Goal: Transaction & Acquisition: Purchase product/service

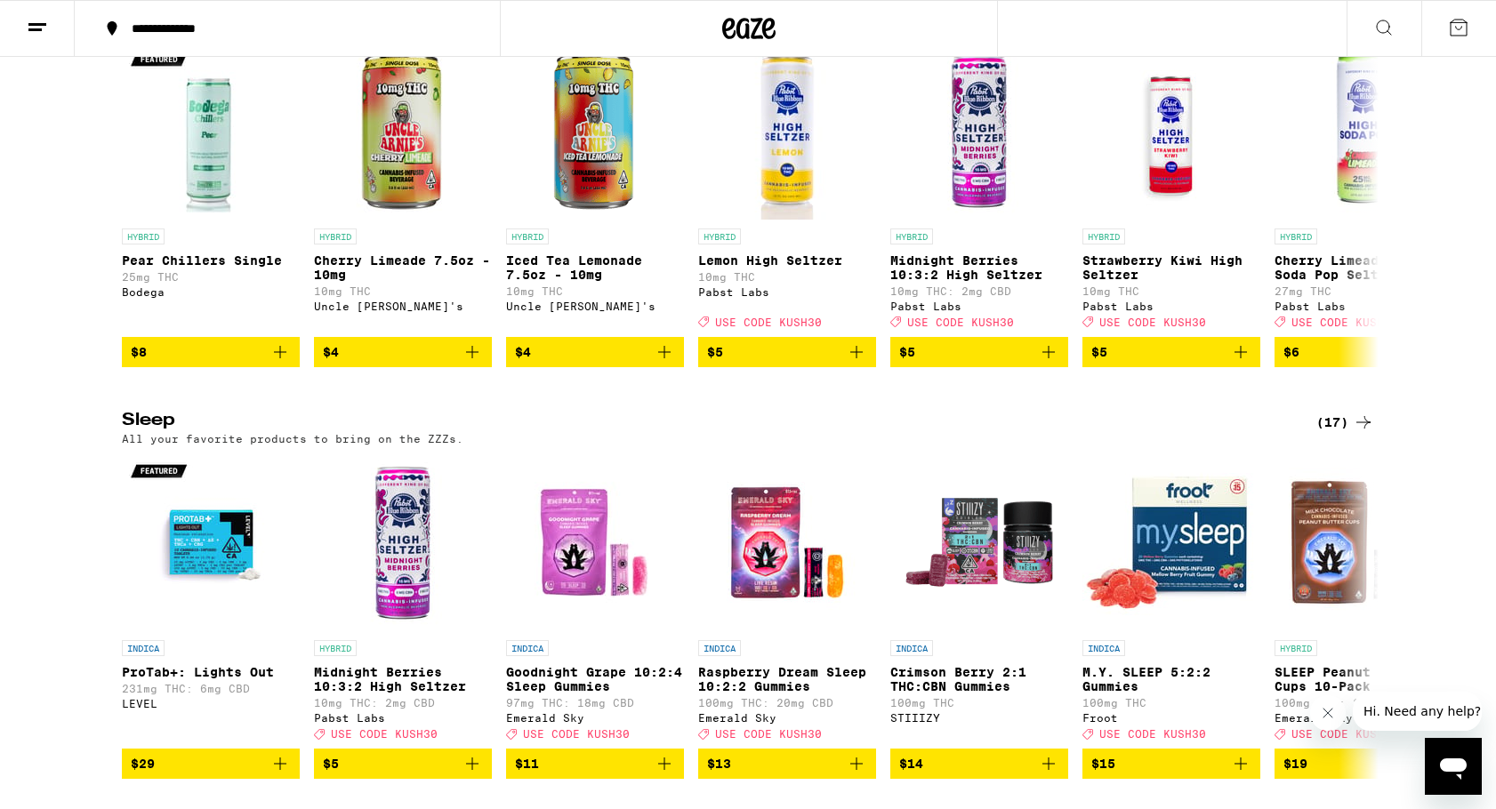
scroll to position [6941, 0]
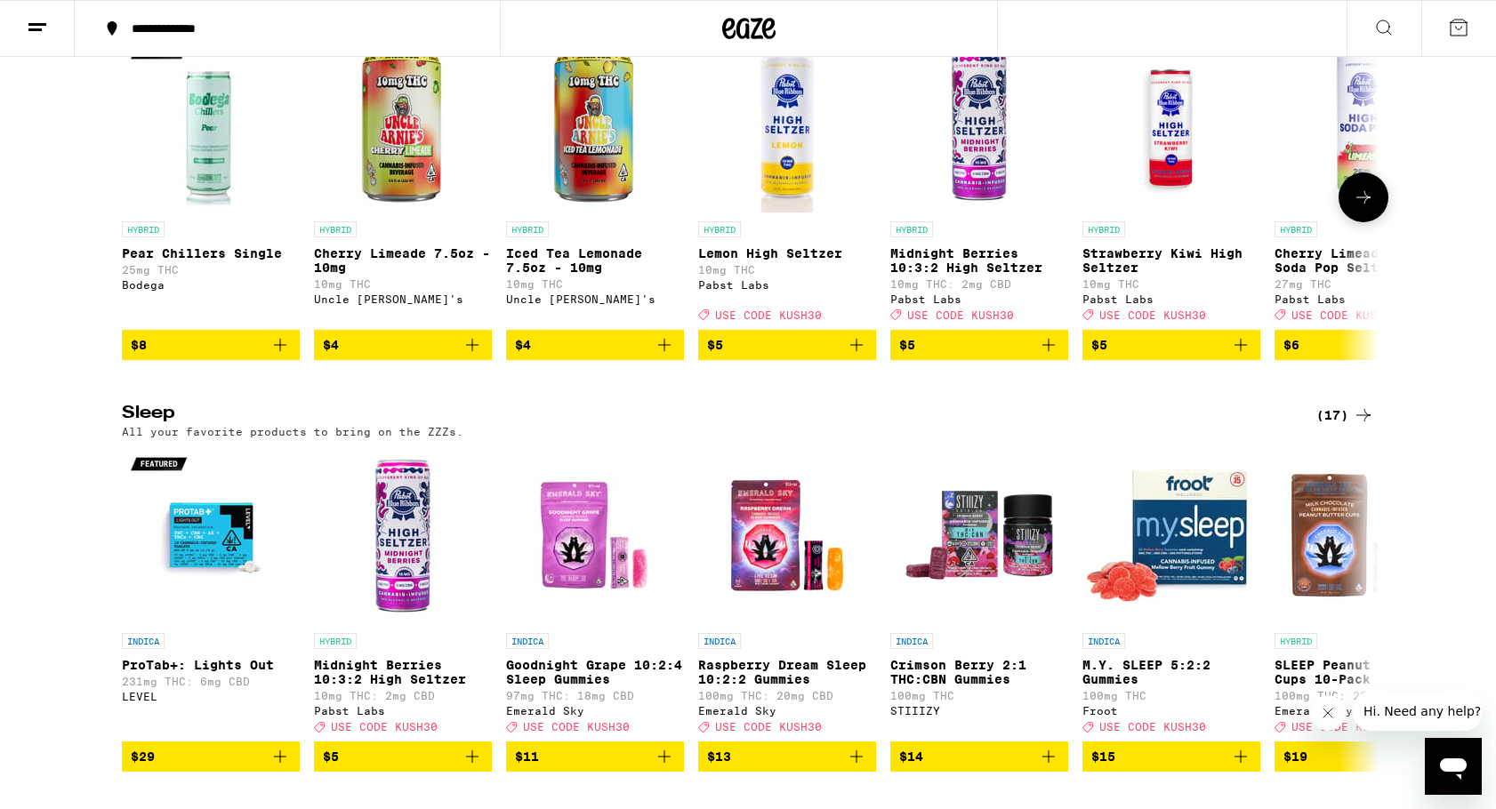
click at [1371, 204] on icon at bounding box center [1364, 197] width 14 height 12
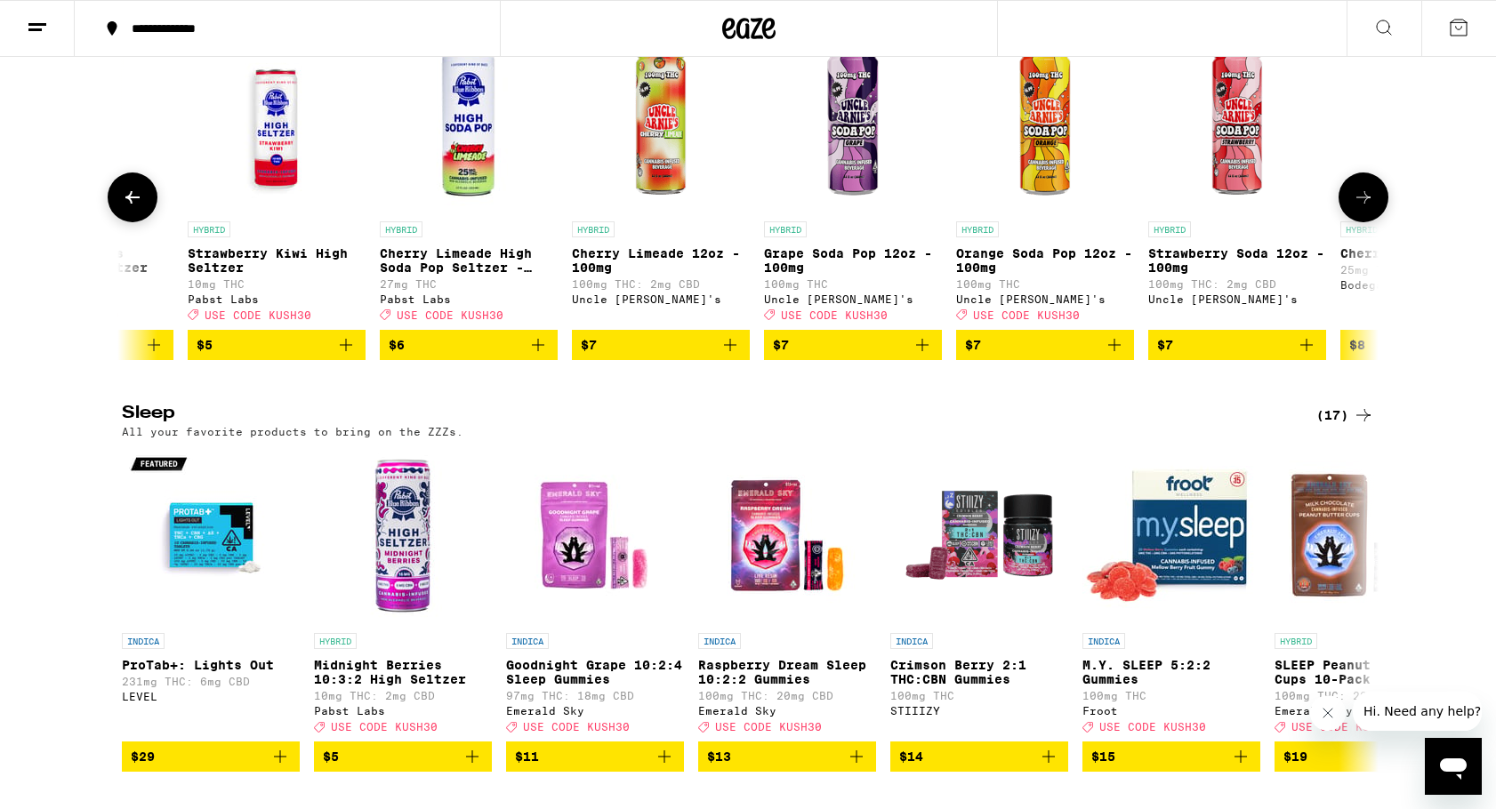
scroll to position [0, 1059]
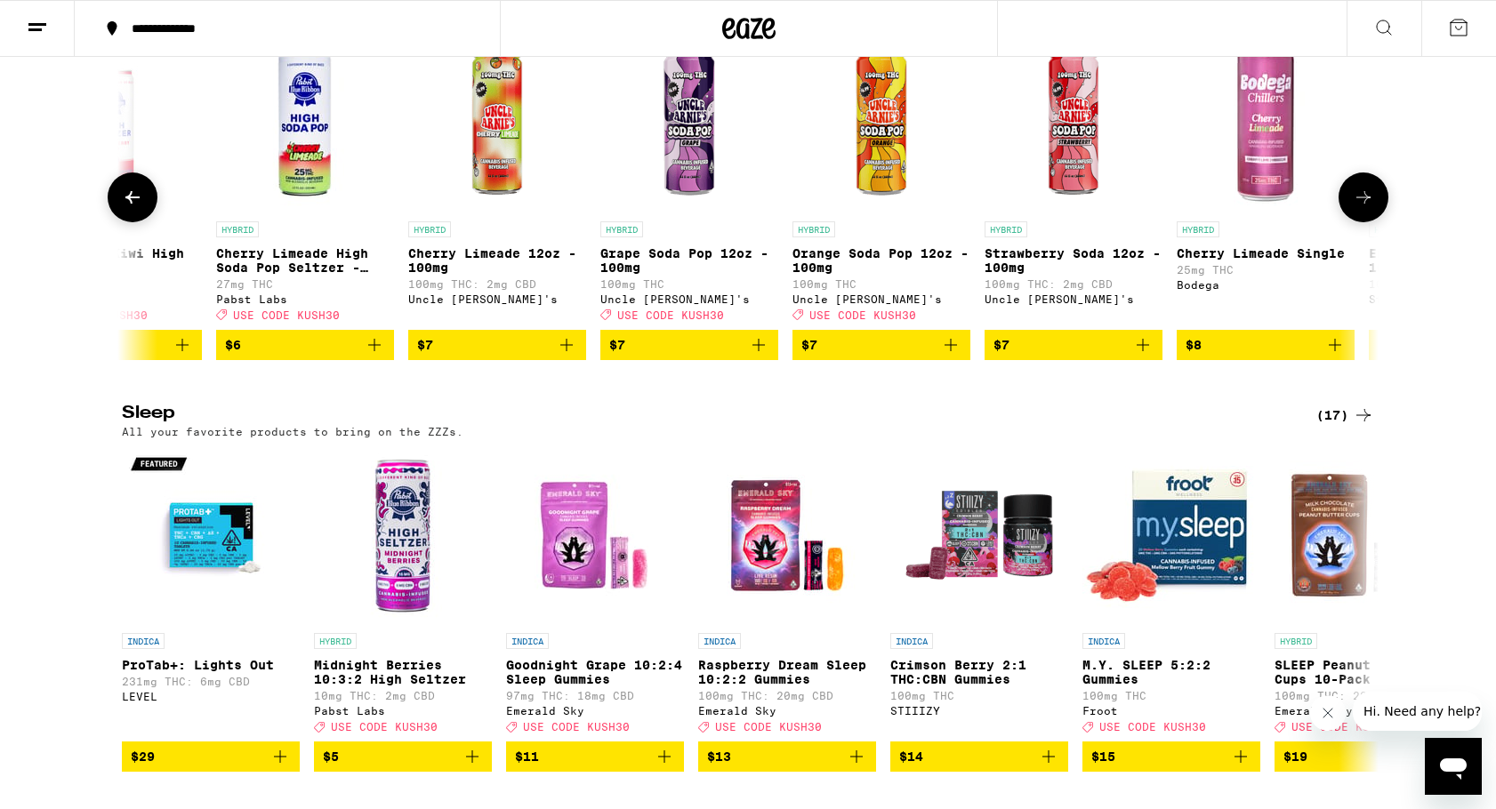
click at [1371, 204] on icon at bounding box center [1364, 197] width 14 height 12
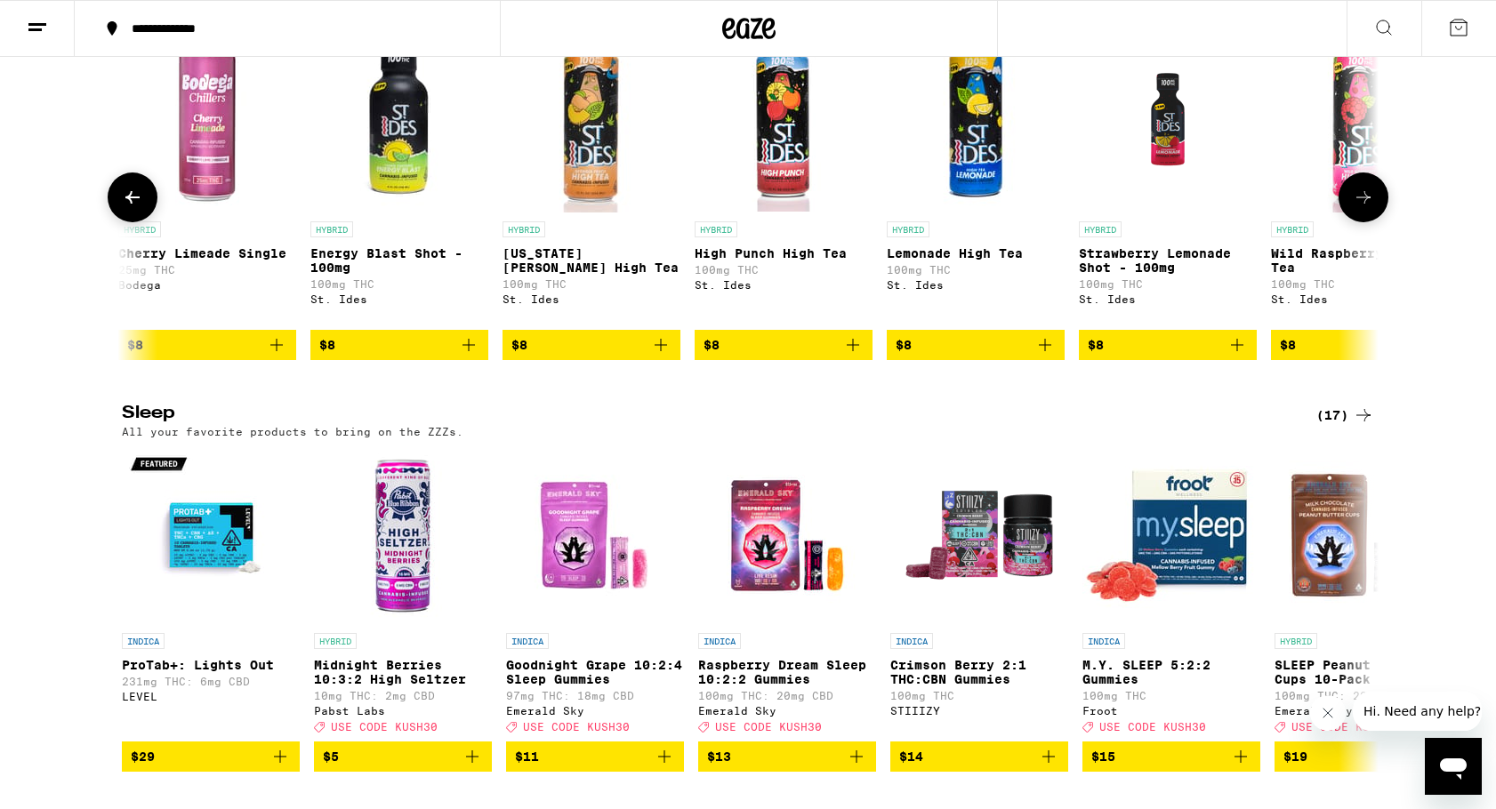
click at [1371, 204] on icon at bounding box center [1364, 197] width 14 height 12
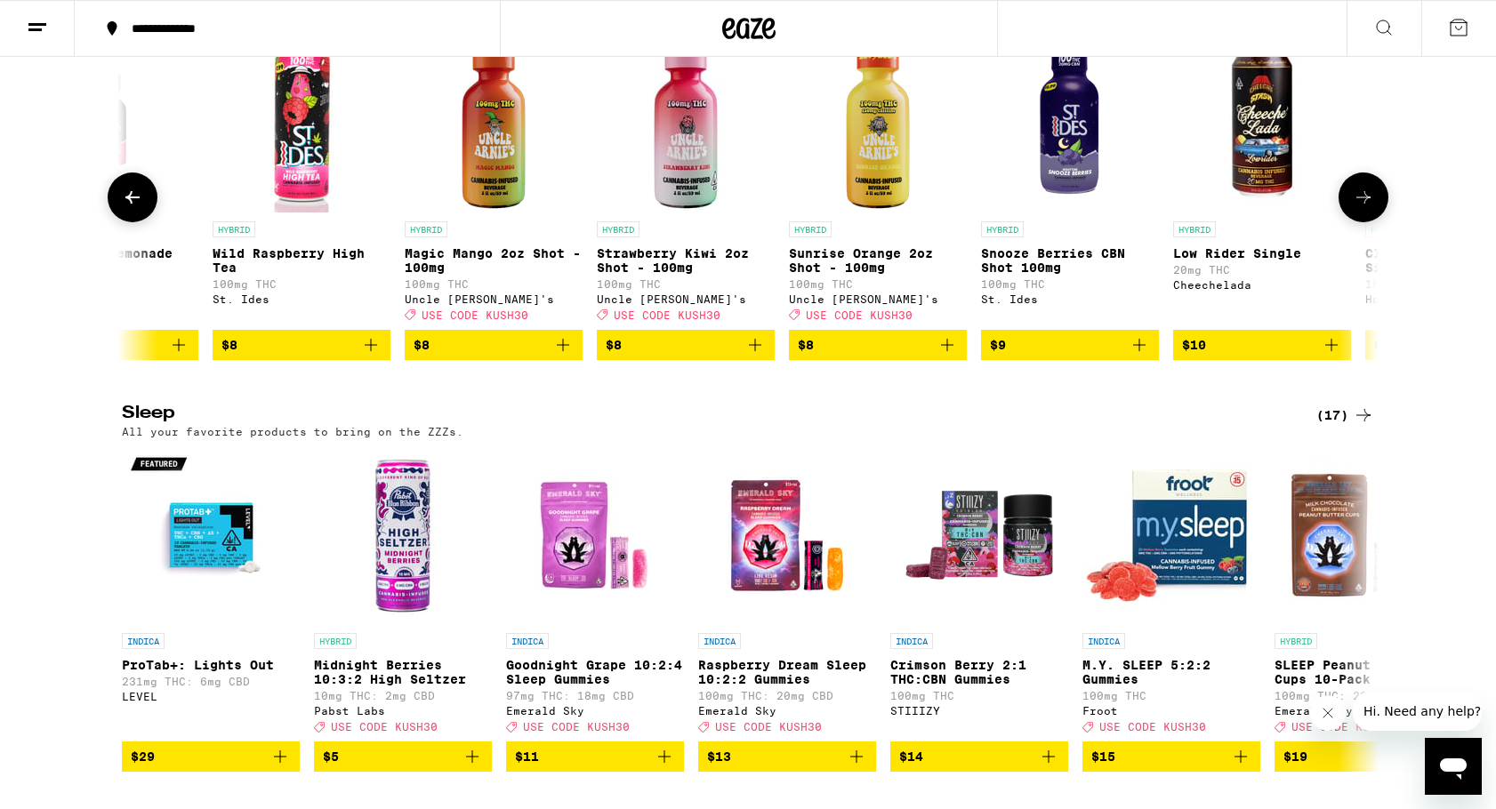
click at [1371, 204] on icon at bounding box center [1364, 197] width 14 height 12
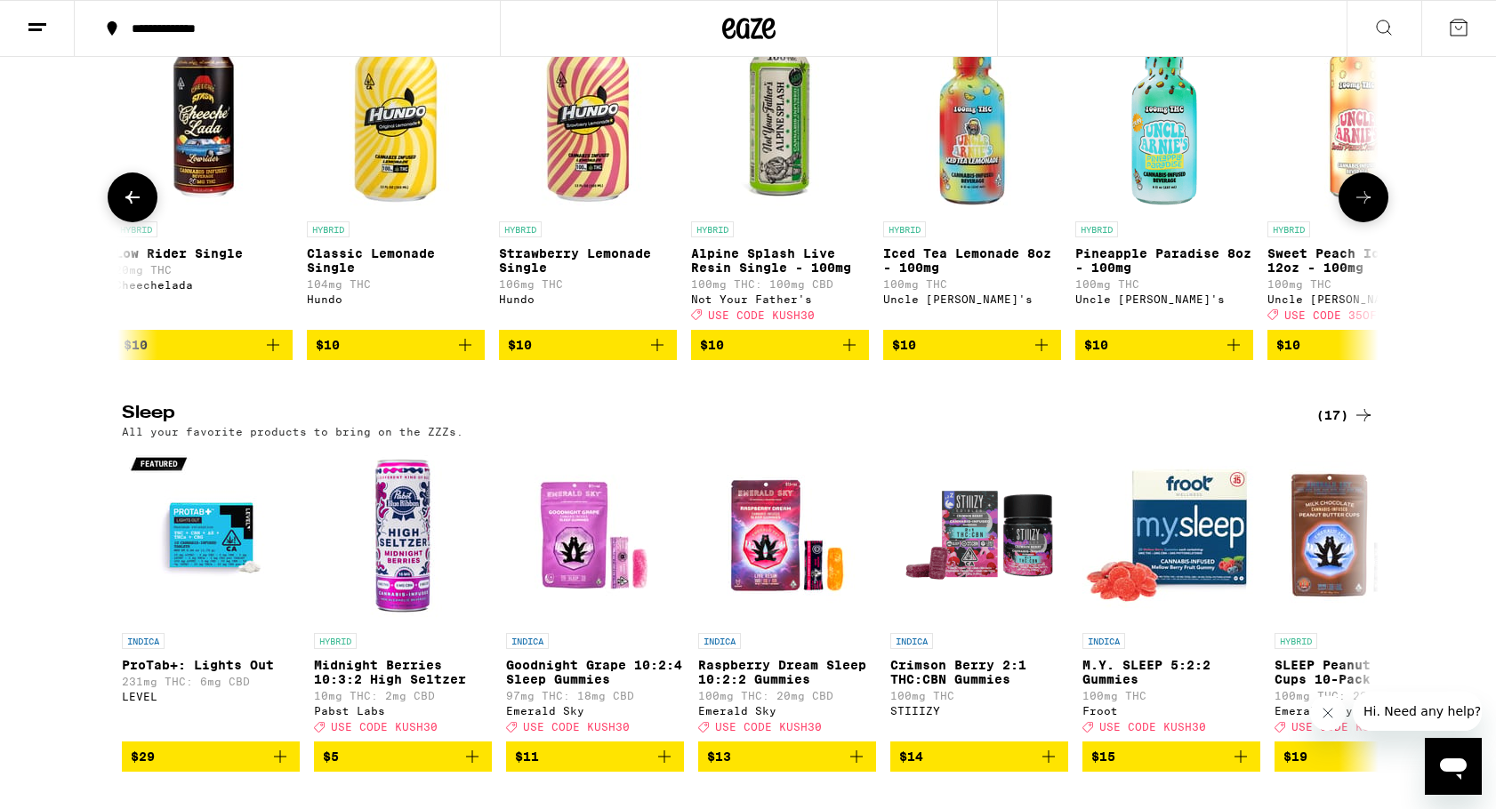
click at [1371, 204] on icon at bounding box center [1364, 197] width 14 height 12
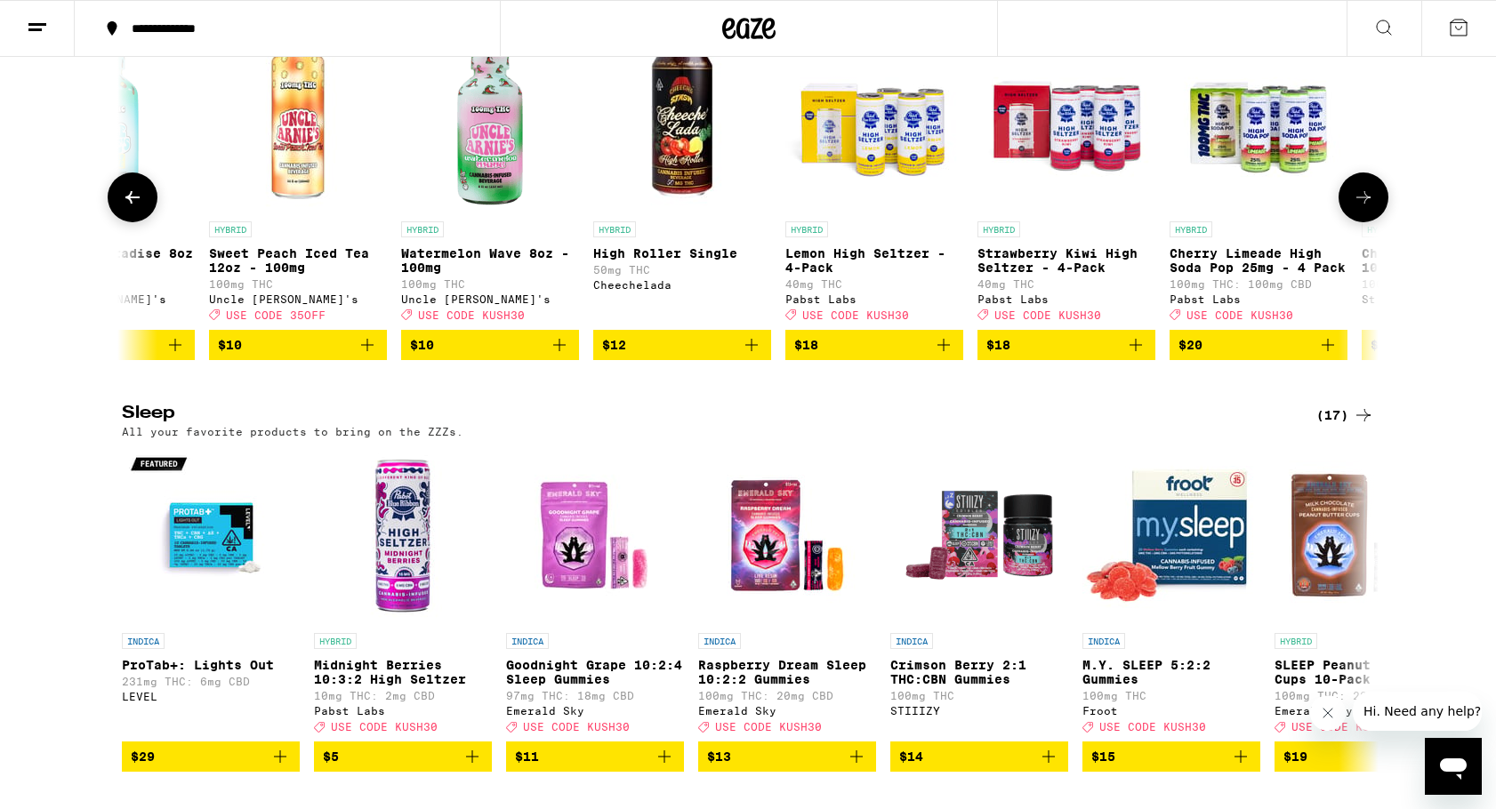
click at [1371, 204] on icon at bounding box center [1364, 197] width 14 height 12
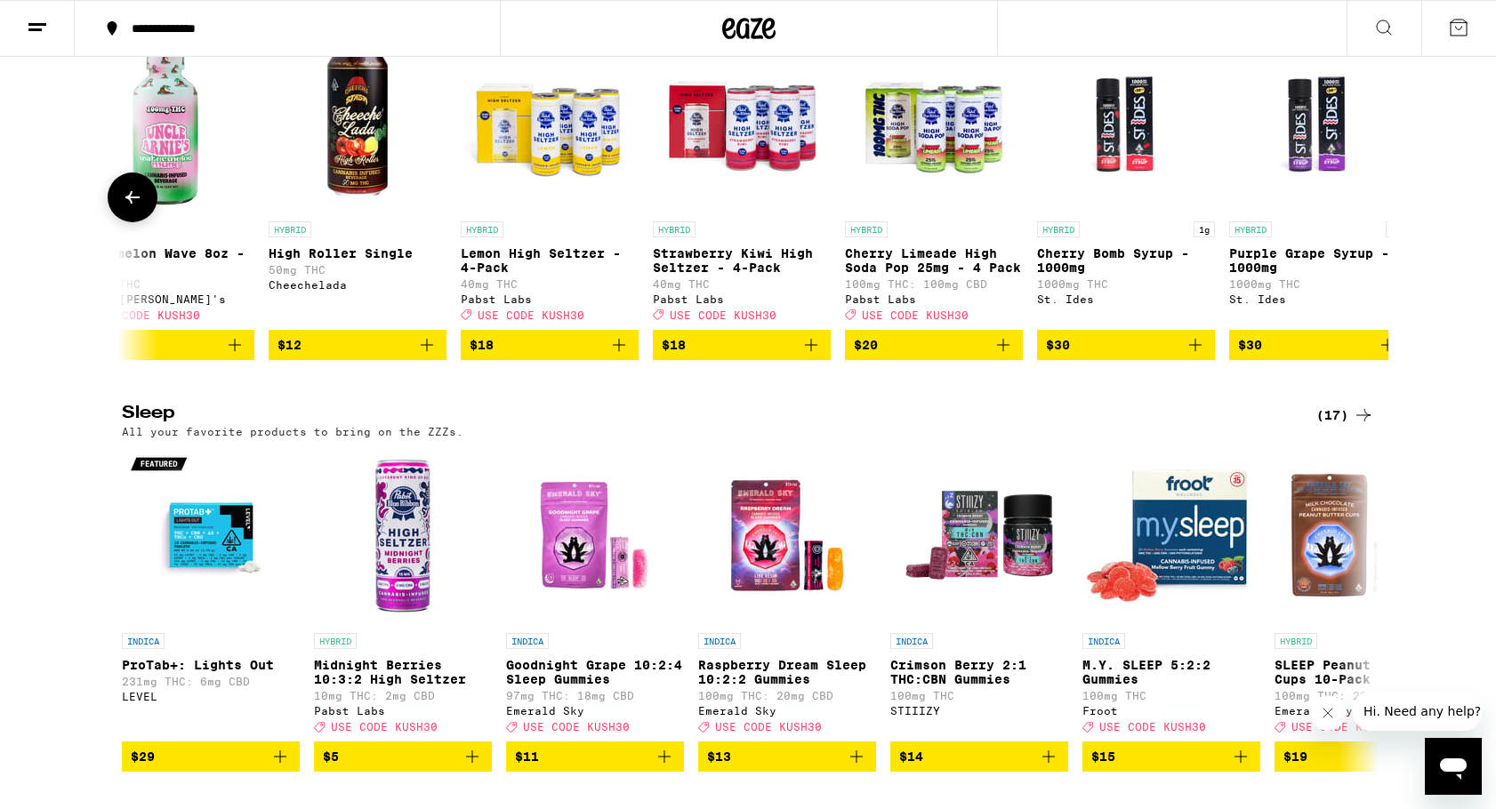
scroll to position [0, 5665]
